Goal: Find contact information

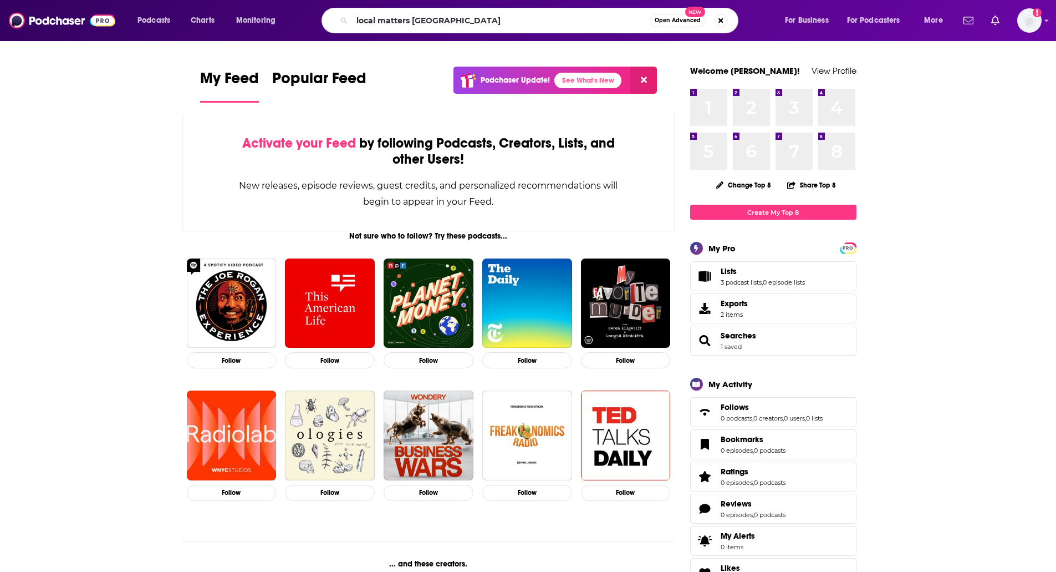
type input "local matters [GEOGRAPHIC_DATA]"
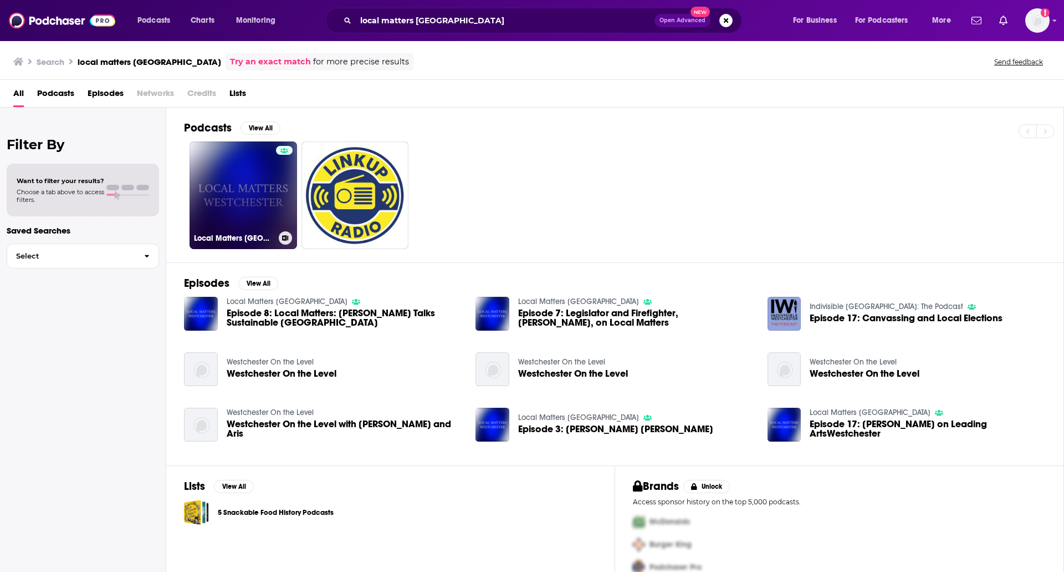
click at [253, 188] on link "Local Matters [GEOGRAPHIC_DATA]" at bounding box center [244, 195] width 108 height 108
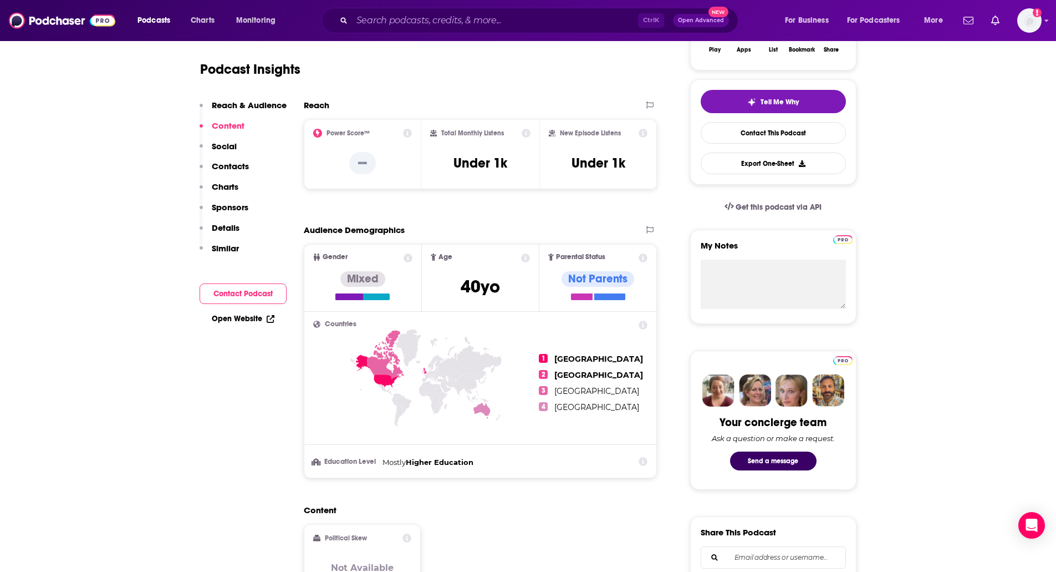
scroll to position [95, 0]
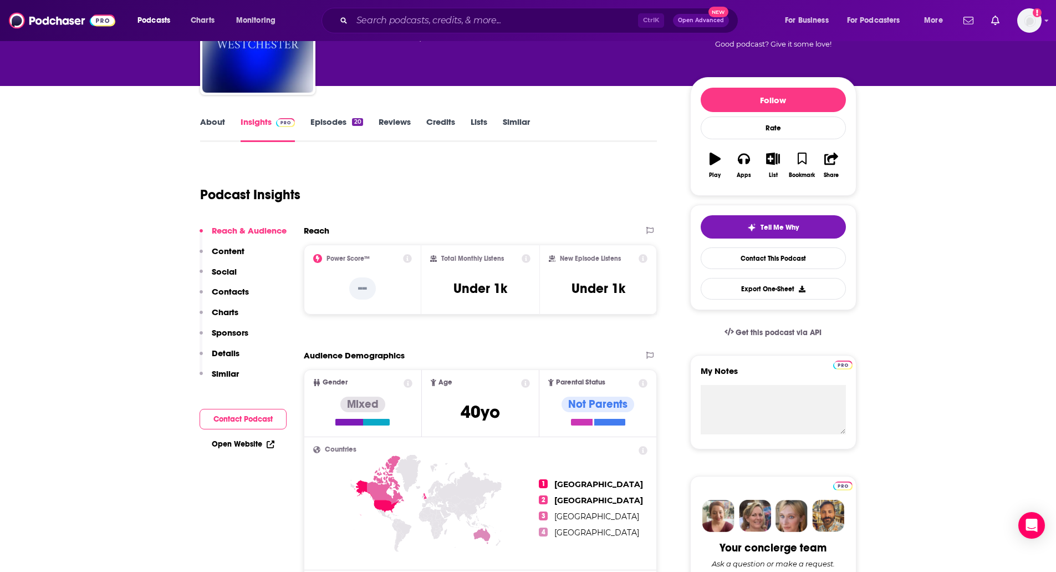
click at [227, 290] on p "Contacts" at bounding box center [230, 291] width 37 height 11
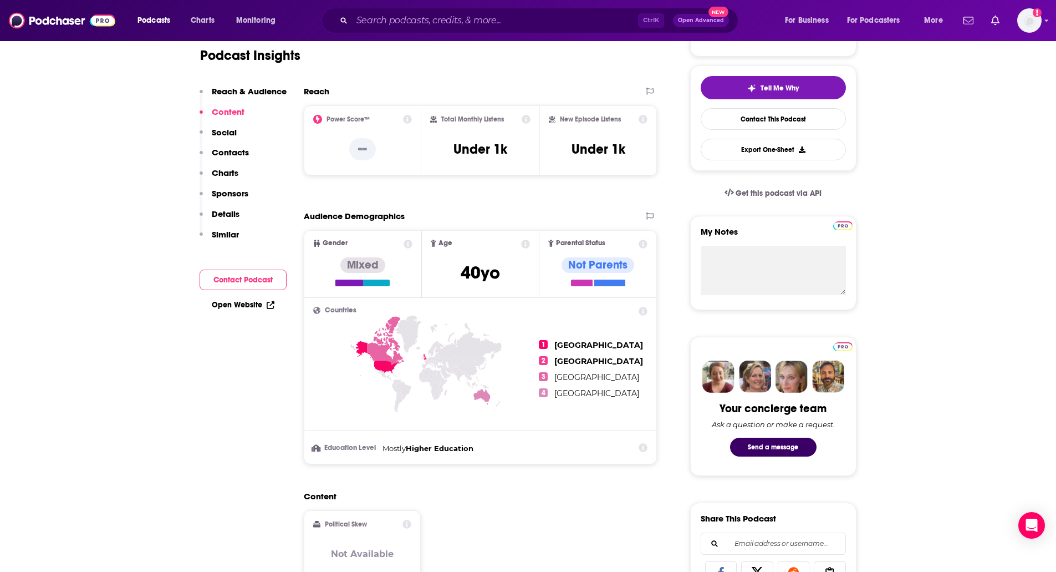
scroll to position [0, 0]
